Goal: Find contact information: Find contact information

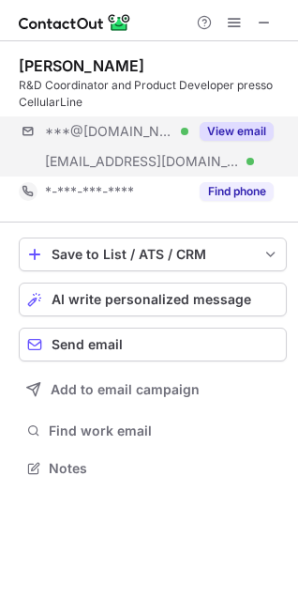
scroll to position [455, 298]
click at [238, 128] on button "View email" at bounding box center [237, 131] width 74 height 19
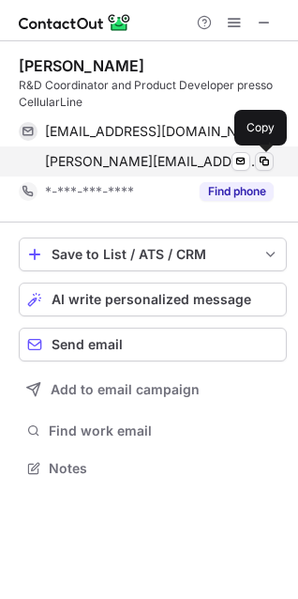
click at [265, 159] on span at bounding box center [264, 161] width 15 height 15
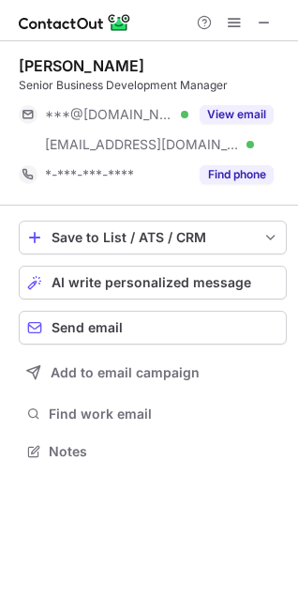
scroll to position [438, 298]
